Goal: Task Accomplishment & Management: Complete application form

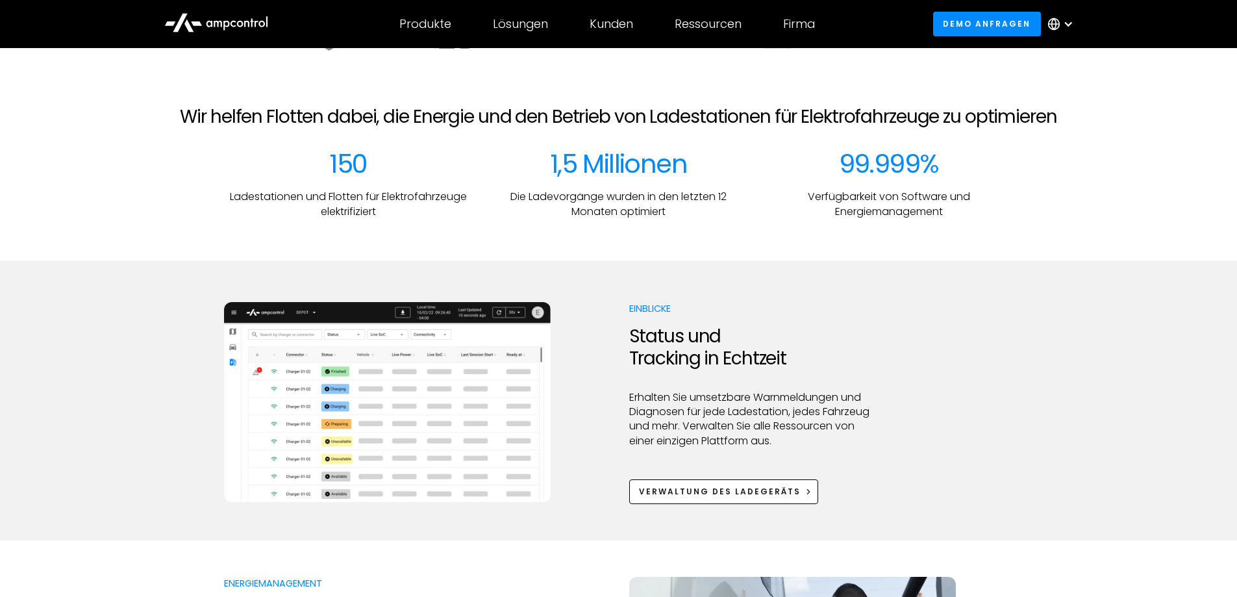
scroll to position [519, 0]
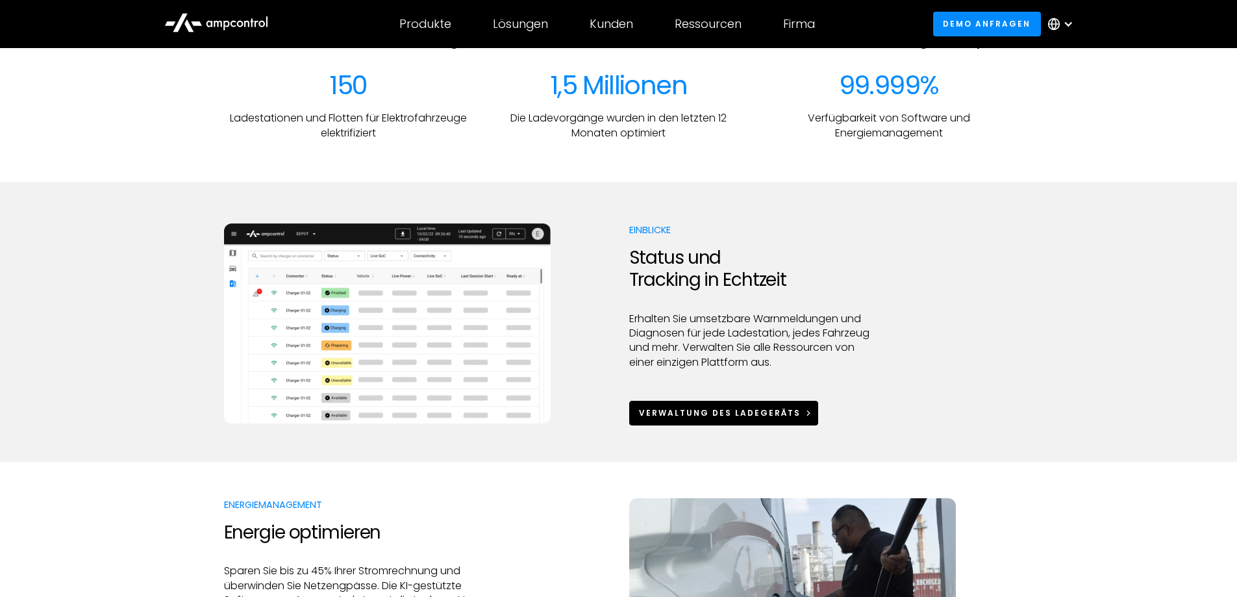
click at [648, 410] on div "Verwaltung des Ladegeräts" at bounding box center [720, 413] width 162 height 12
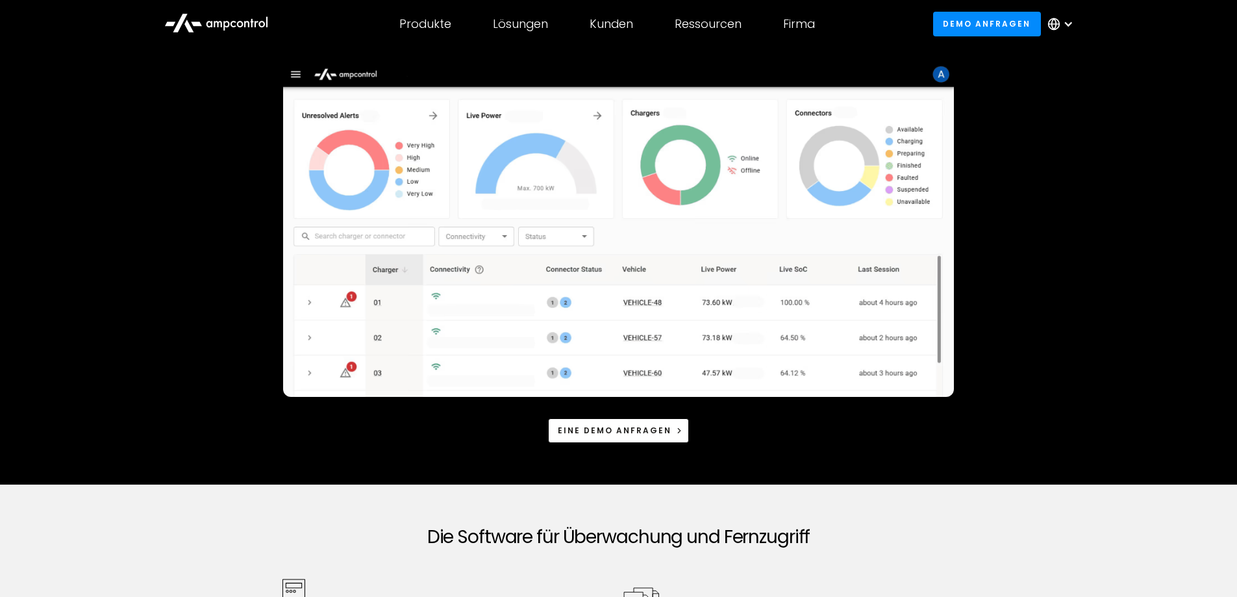
scroll to position [195, 0]
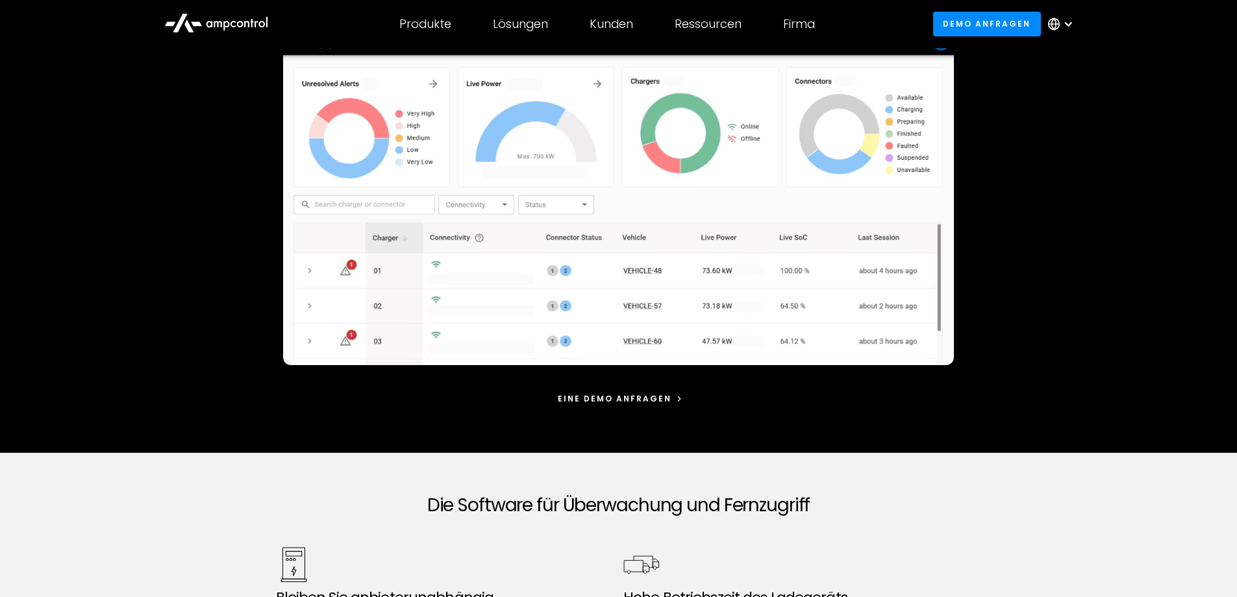
click at [578, 393] on div "Eine Demo anfragen" at bounding box center [615, 399] width 114 height 12
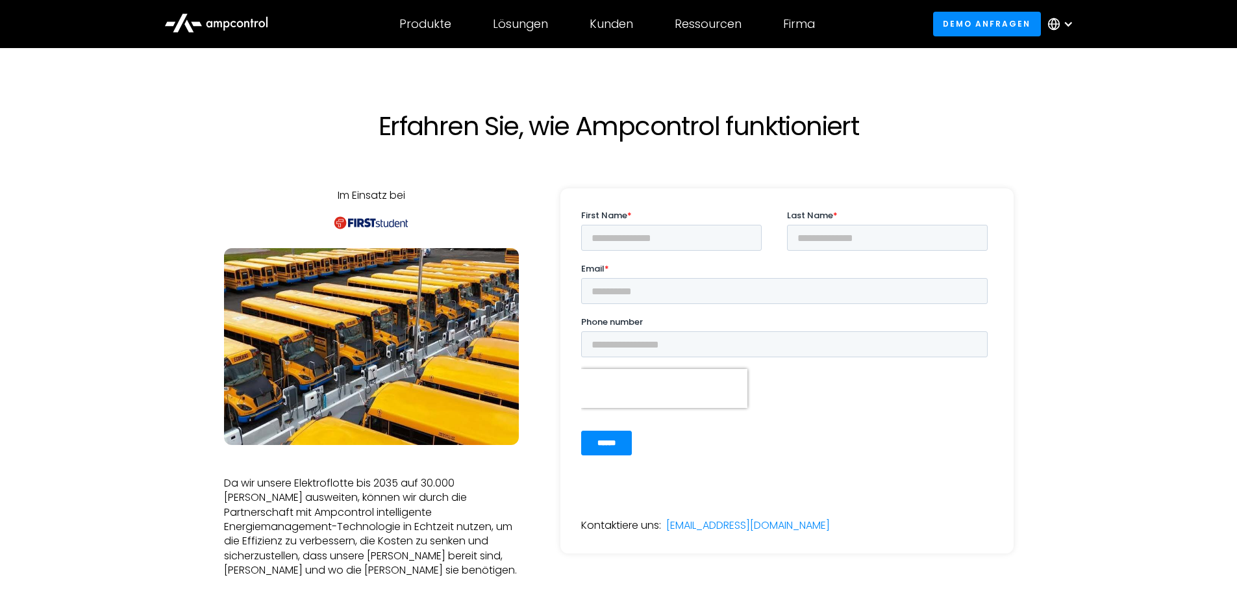
click at [558, 363] on div "Im Einsatz bei Da wir unsere Elektroflotte bis 2035 auf 30.000 Busse ausweiten,…" at bounding box center [618, 394] width 789 height 504
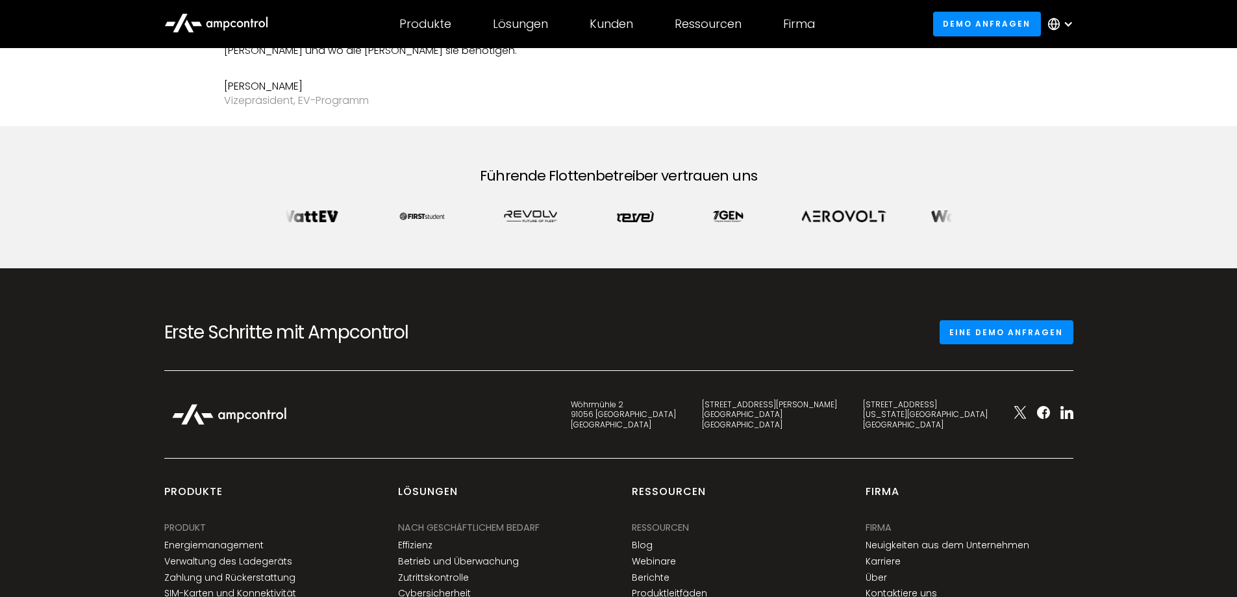
scroll to position [584, 0]
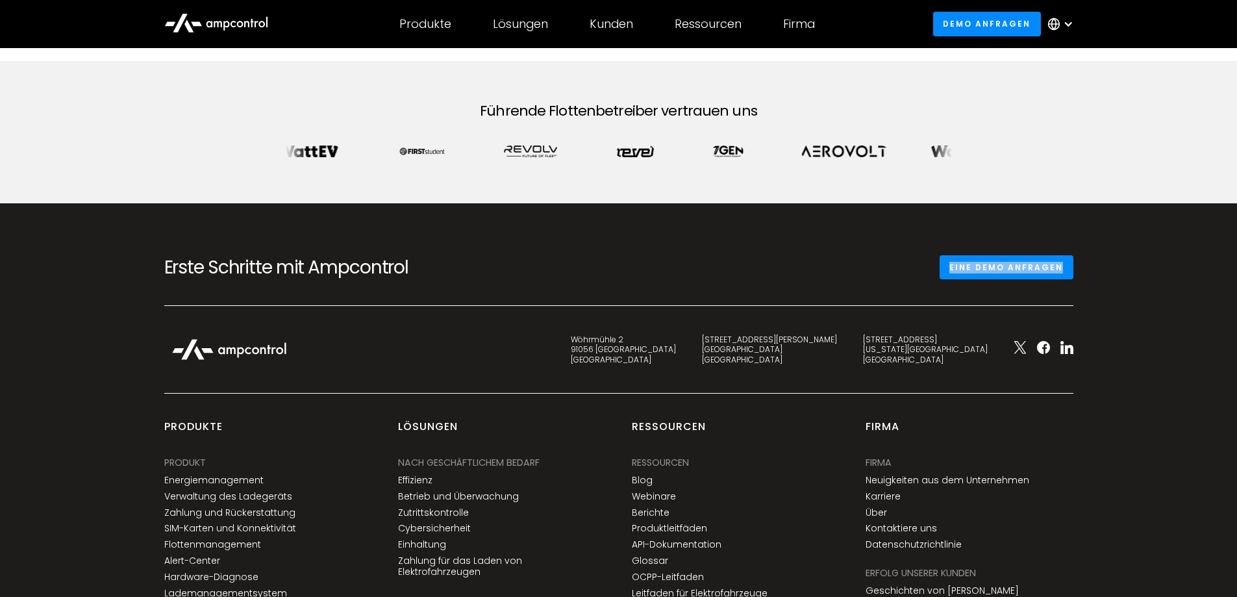
drag, startPoint x: 937, startPoint y: 278, endPoint x: 1098, endPoint y: 268, distance: 161.9
click at [1098, 268] on div "Erste Schritte mit Ampcontrol Eine Demo anfragen Wöhrmühle 2 91056 Erlangen Ger…" at bounding box center [618, 520] width 1237 height 635
copy link "Eine Demo anfragen"
